Goal: Find specific page/section: Find specific page/section

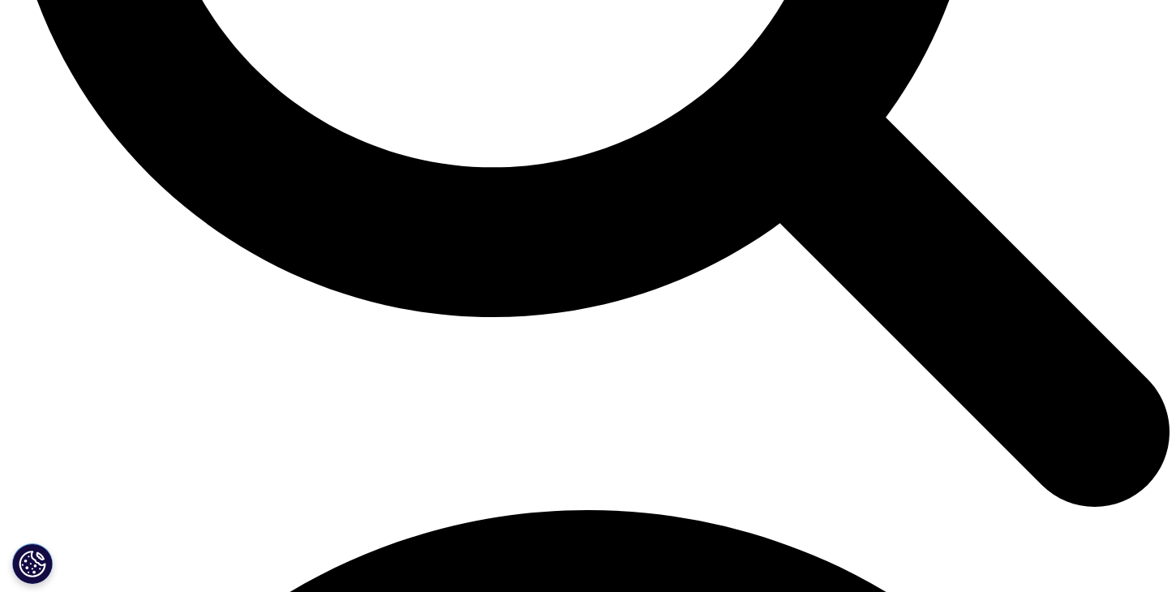
scroll to position [1830, 0]
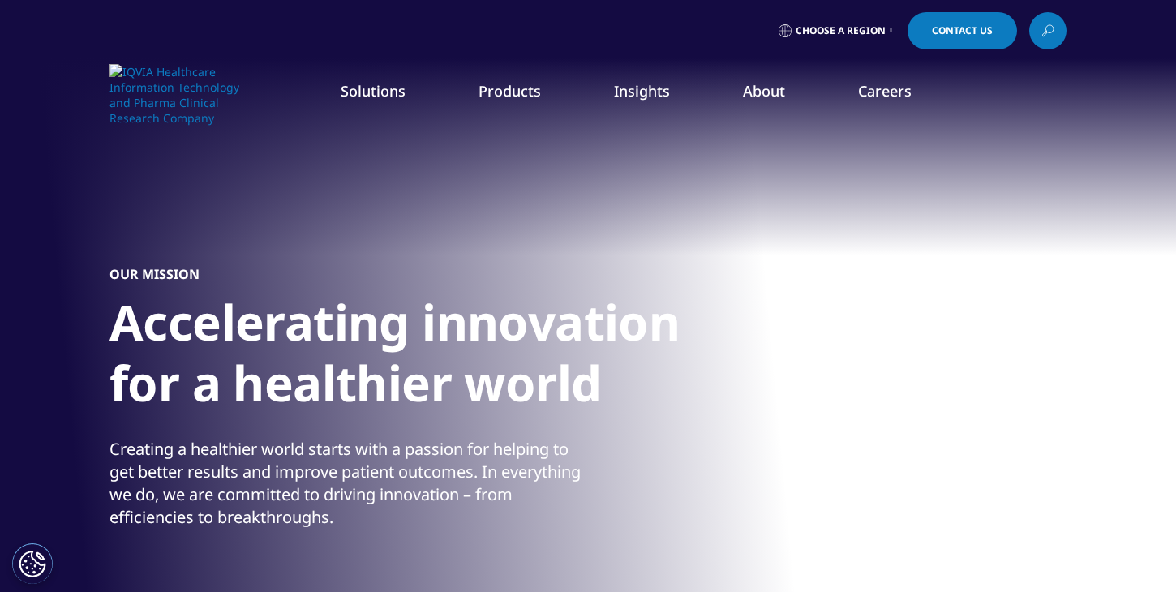
click at [103, 238] on link "Our Company" at bounding box center [164, 234] width 264 height 18
